Goal: Navigation & Orientation: Find specific page/section

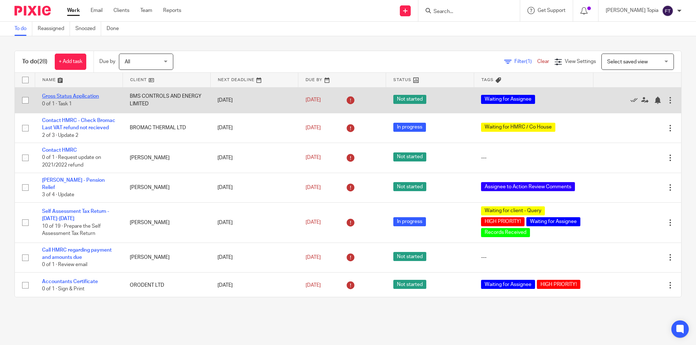
click at [54, 96] on link "Gross Status Application" at bounding box center [70, 96] width 57 height 5
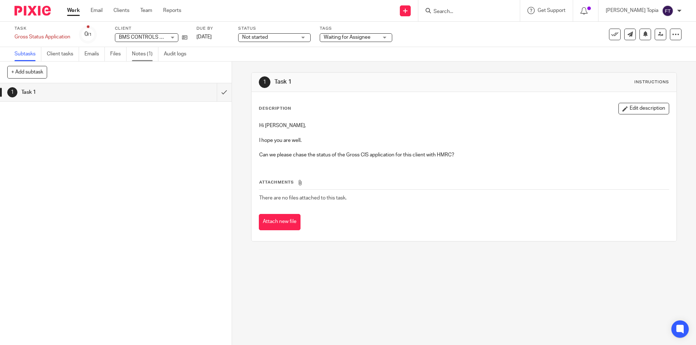
click at [137, 54] on link "Notes (1)" at bounding box center [145, 54] width 26 height 14
click at [75, 11] on link "Work" at bounding box center [73, 10] width 13 height 7
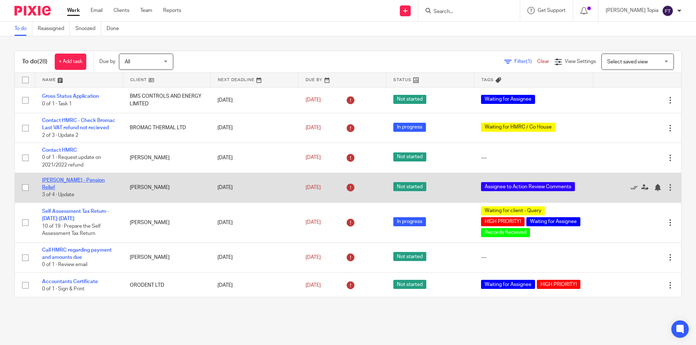
click at [68, 190] on link "Louise Ibak - Pension Relief" at bounding box center [73, 184] width 63 height 12
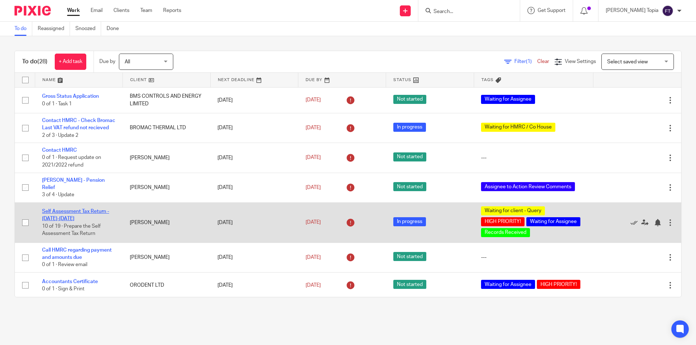
click at [97, 214] on link "Self Assessment Tax Return - 2024-2025" at bounding box center [75, 215] width 67 height 12
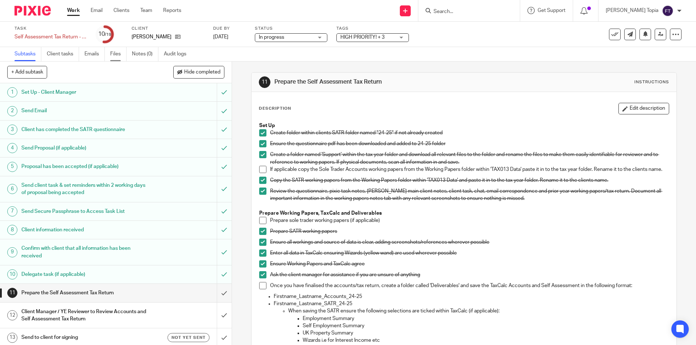
click at [116, 53] on link "Files" at bounding box center [118, 54] width 16 height 14
click at [73, 12] on link "Work" at bounding box center [73, 10] width 13 height 7
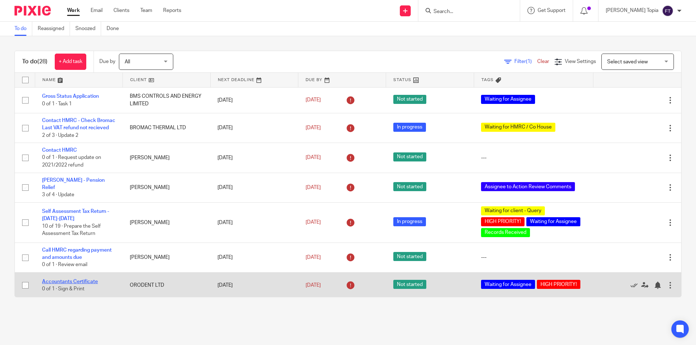
click at [85, 284] on link "Accountants Certificate" at bounding box center [70, 281] width 56 height 5
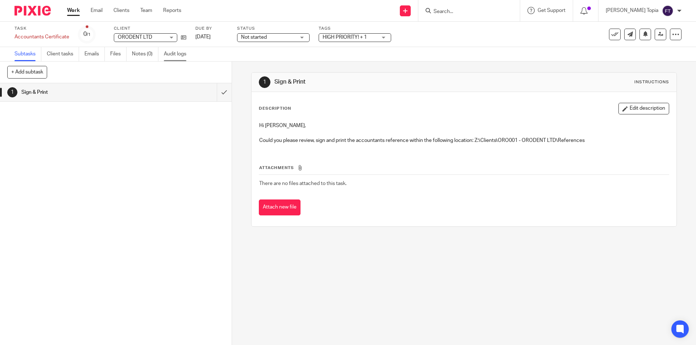
click at [176, 53] on link "Audit logs" at bounding box center [178, 54] width 28 height 14
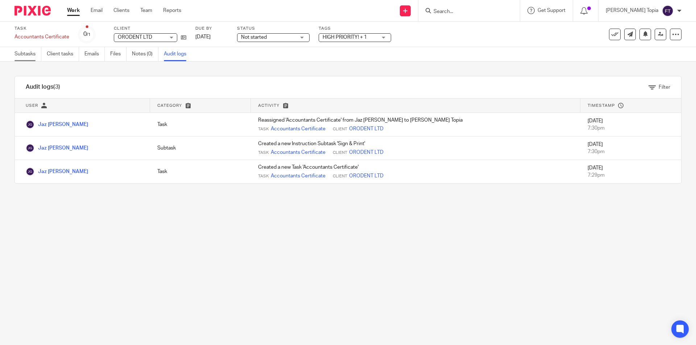
click at [18, 55] on link "Subtasks" at bounding box center [27, 54] width 27 height 14
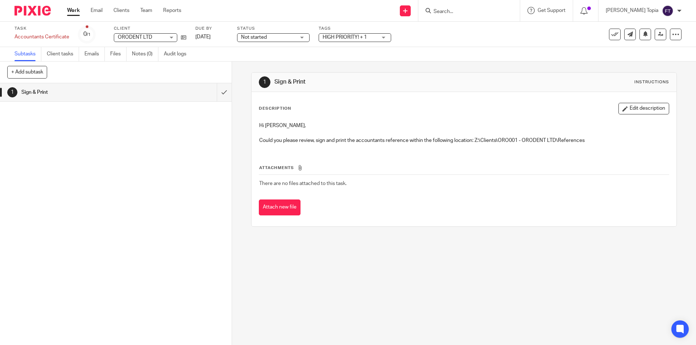
drag, startPoint x: 186, startPoint y: 37, endPoint x: 145, endPoint y: 116, distance: 88.7
click at [138, 126] on div "1 Sign & Print" at bounding box center [116, 214] width 232 height 262
click at [93, 55] on link "Emails" at bounding box center [94, 54] width 20 height 14
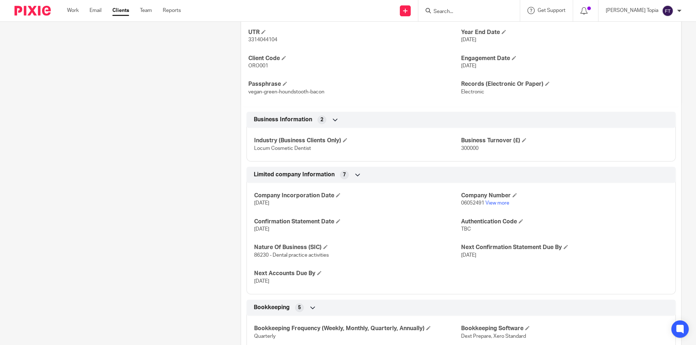
scroll to position [181, 0]
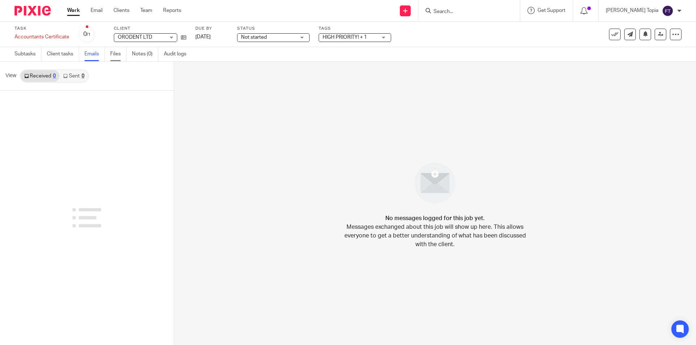
click at [115, 54] on link "Files" at bounding box center [118, 54] width 16 height 14
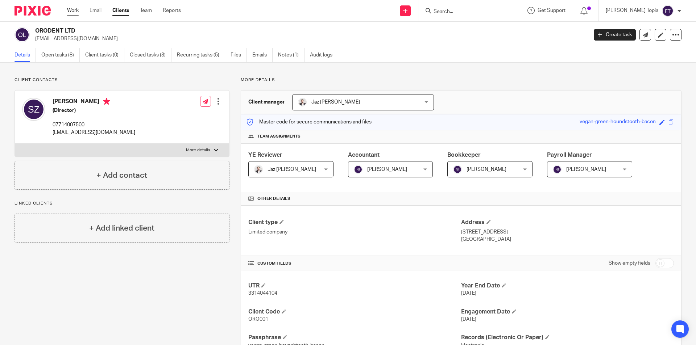
click at [72, 11] on link "Work" at bounding box center [73, 10] width 12 height 7
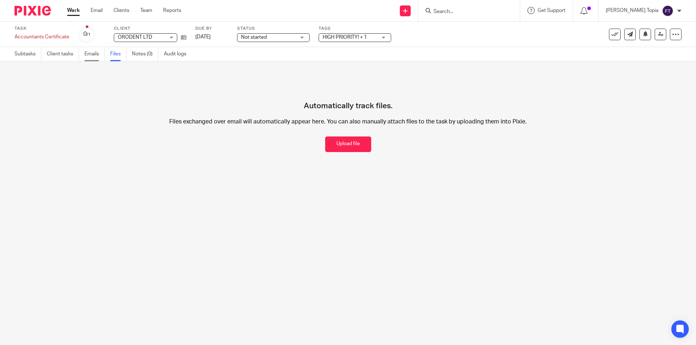
click at [93, 54] on link "Emails" at bounding box center [94, 54] width 20 height 14
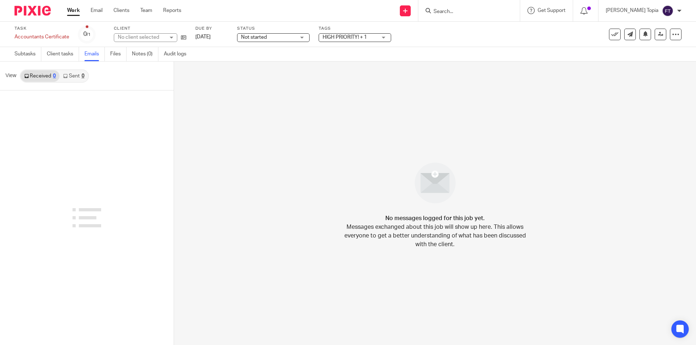
click at [64, 53] on link "Client tasks" at bounding box center [63, 54] width 32 height 14
